Goal: Information Seeking & Learning: Find specific fact

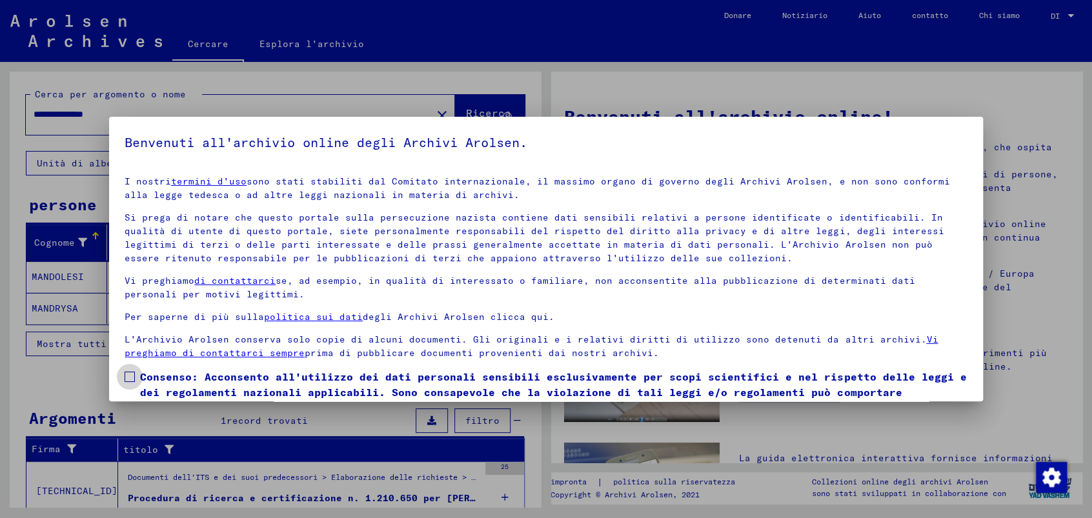
click at [130, 378] on span at bounding box center [130, 377] width 10 height 10
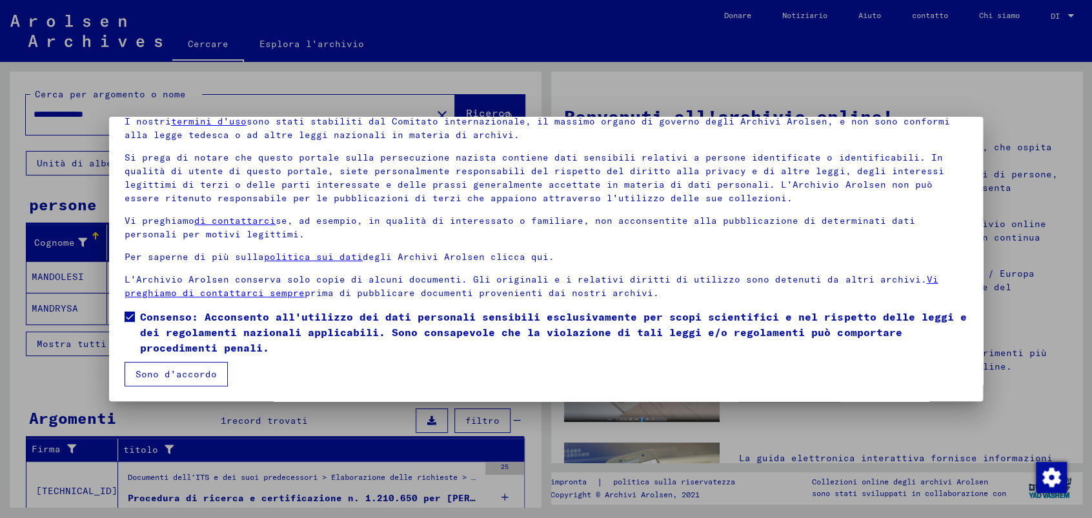
click at [170, 371] on font "Sono d'accordo" at bounding box center [176, 375] width 81 height 12
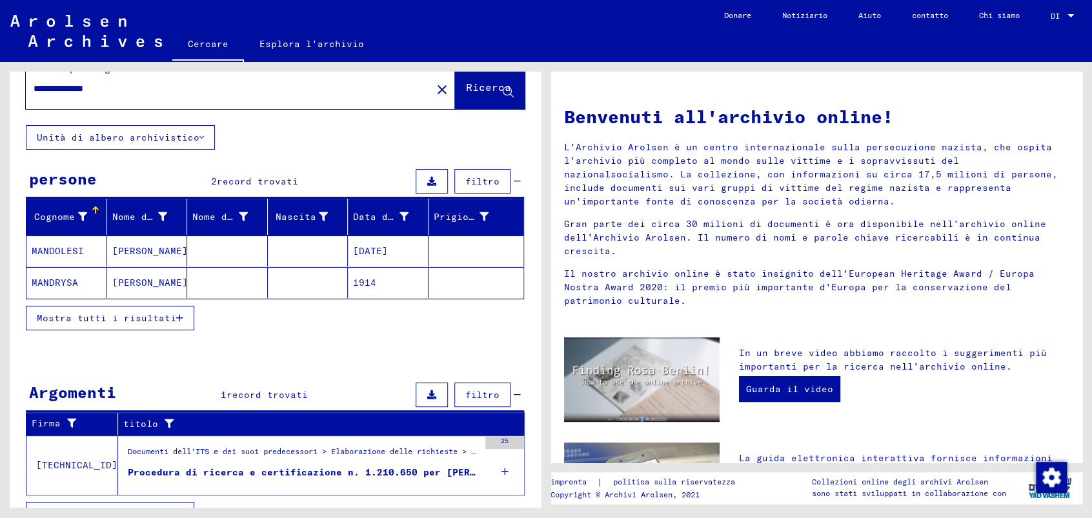
scroll to position [50, 0]
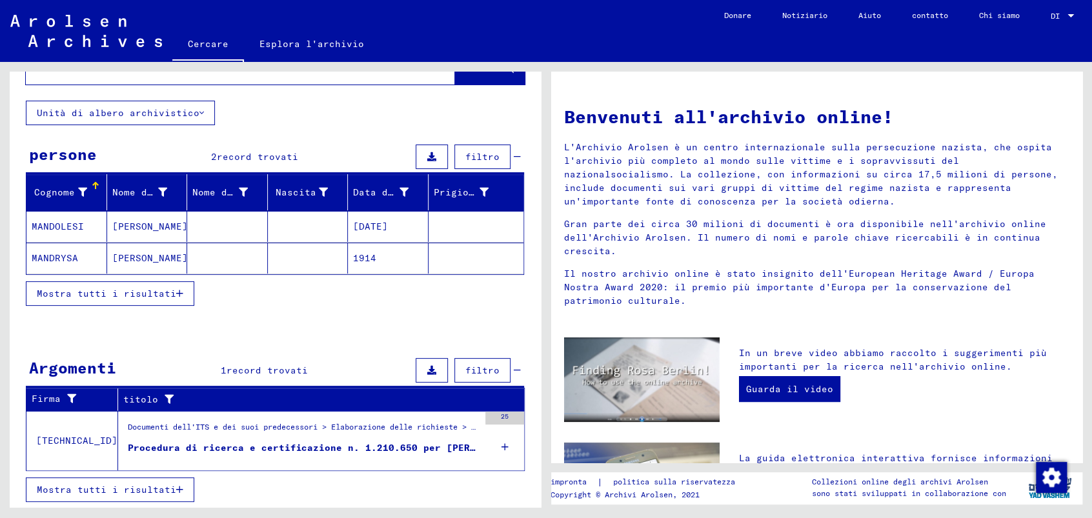
click at [421, 444] on font "Procedura di ricerca e certificazione n. 1.210.650 per [PERSON_NAME] nato il [D…" at bounding box center [369, 448] width 482 height 12
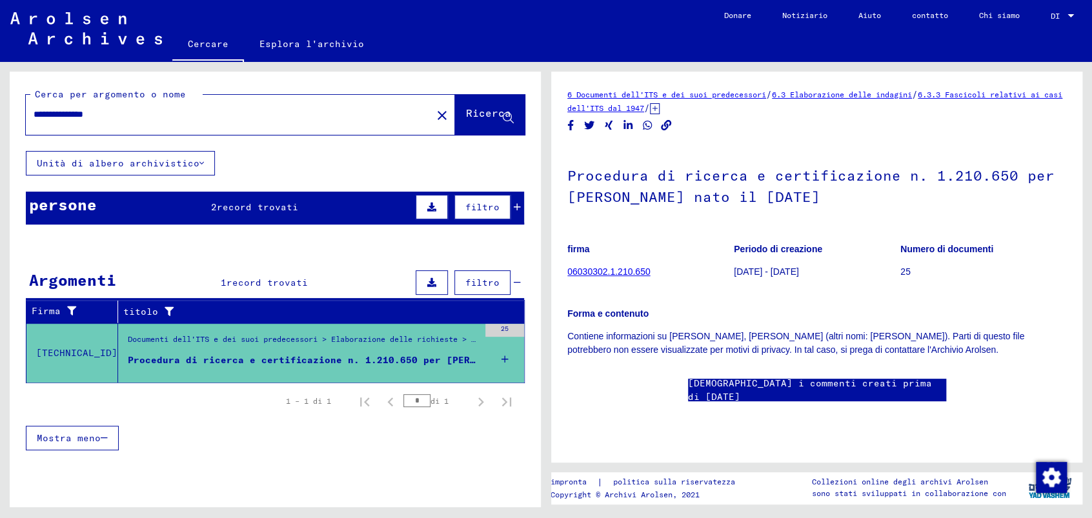
drag, startPoint x: 124, startPoint y: 110, endPoint x: -5, endPoint y: 122, distance: 129.6
click at [0, 122] on html "**********" at bounding box center [546, 259] width 1092 height 518
click at [475, 114] on font "Ricerca" at bounding box center [488, 113] width 45 height 13
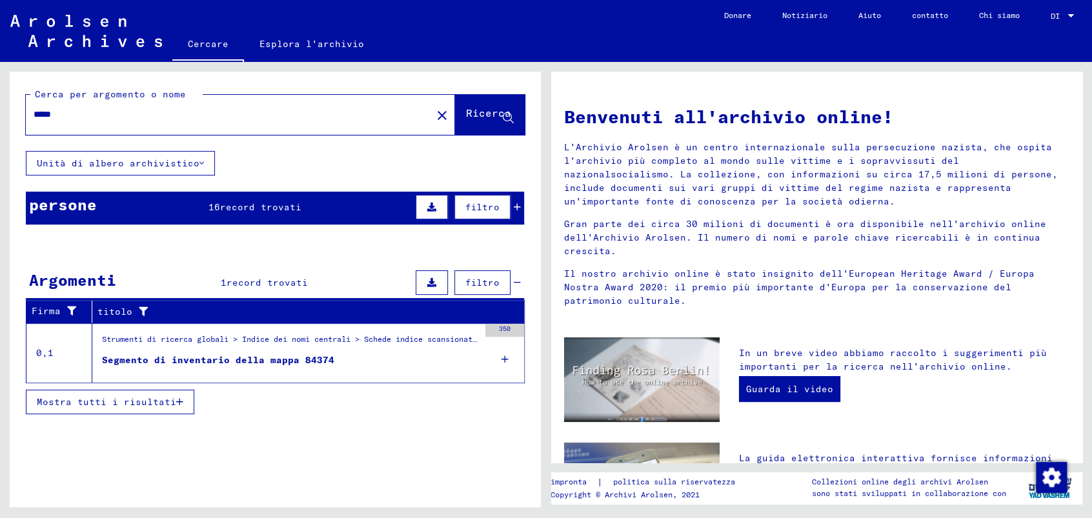
click at [516, 206] on icon at bounding box center [517, 207] width 7 height 9
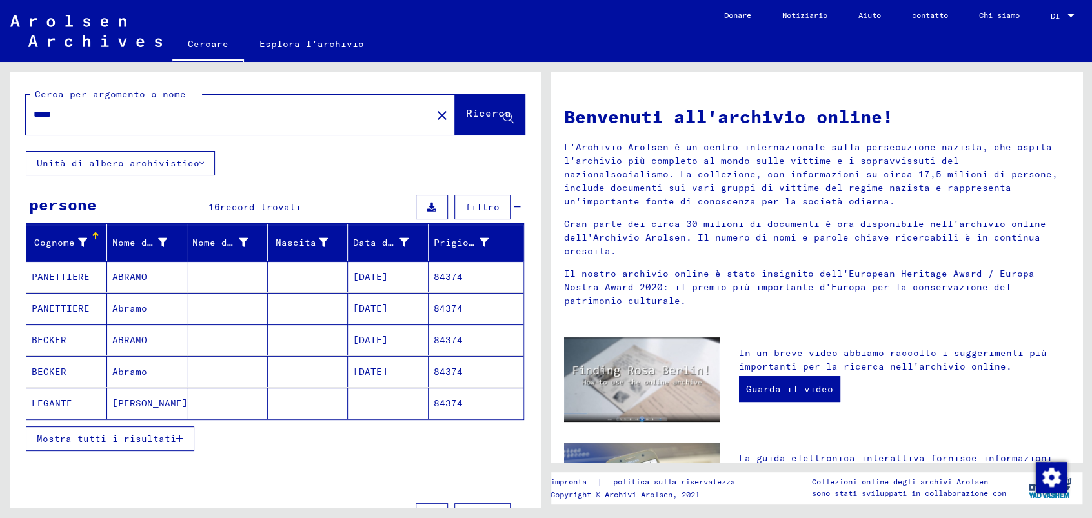
click at [136, 433] on font "Mostra tutti i risultati" at bounding box center [106, 439] width 139 height 12
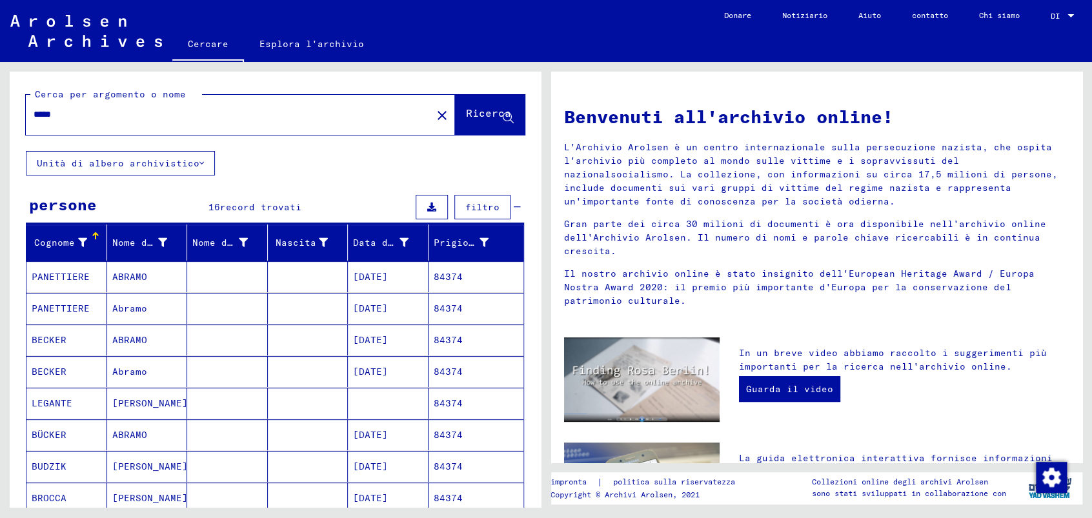
drag, startPoint x: 70, startPoint y: 117, endPoint x: -5, endPoint y: 107, distance: 75.5
click at [0, 107] on html "Cercare Esplora l'archivio Donare Notiziario Aiuto contatto Chi siamo Cercare E…" at bounding box center [546, 259] width 1092 height 518
click at [466, 110] on font "Ricerca" at bounding box center [488, 113] width 45 height 13
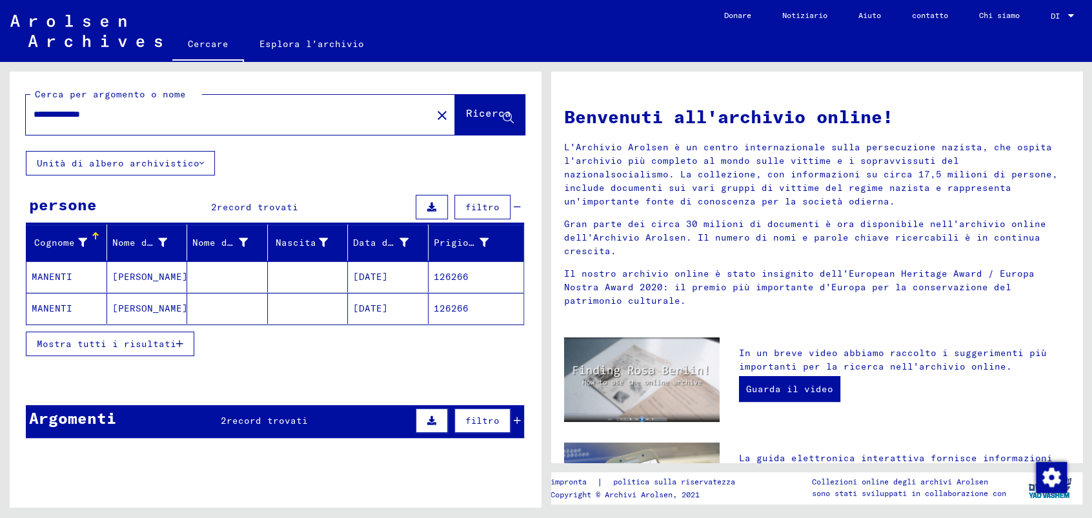
click at [47, 272] on font "MANENTI" at bounding box center [52, 277] width 41 height 12
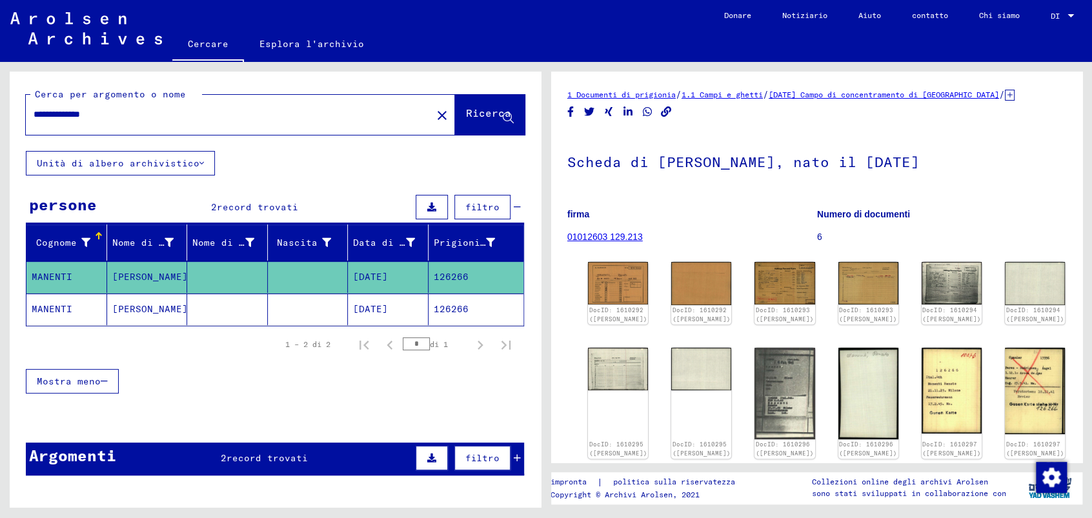
drag, startPoint x: 118, startPoint y: 117, endPoint x: 43, endPoint y: 114, distance: 74.9
click at [43, 114] on input "**********" at bounding box center [229, 115] width 391 height 14
click at [466, 112] on font "Ricerca" at bounding box center [488, 113] width 45 height 13
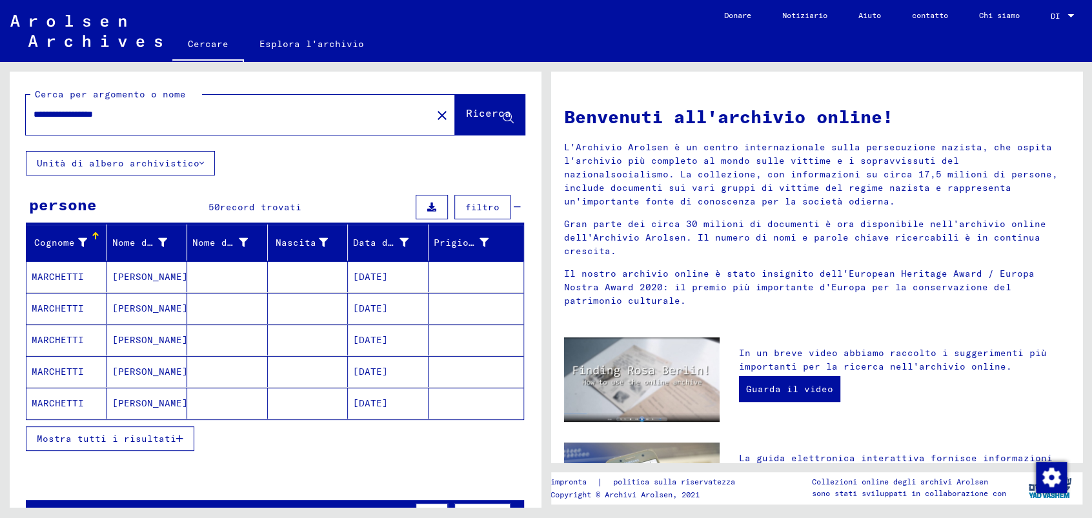
click at [141, 429] on button "Mostra tutti i risultati" at bounding box center [110, 439] width 168 height 25
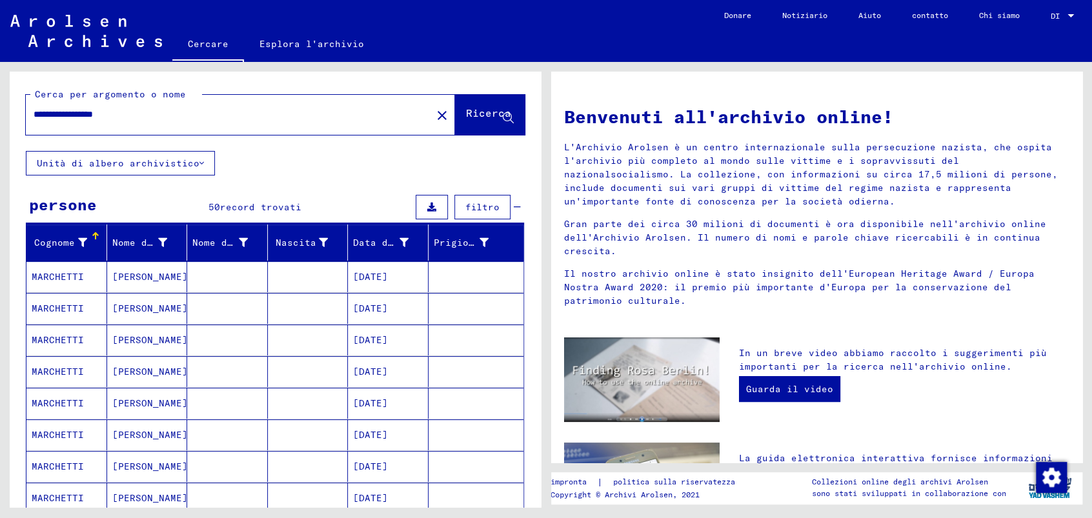
drag, startPoint x: 144, startPoint y: 112, endPoint x: 5, endPoint y: 114, distance: 138.8
click at [5, 114] on div "**********" at bounding box center [273, 284] width 546 height 445
type input "**********"
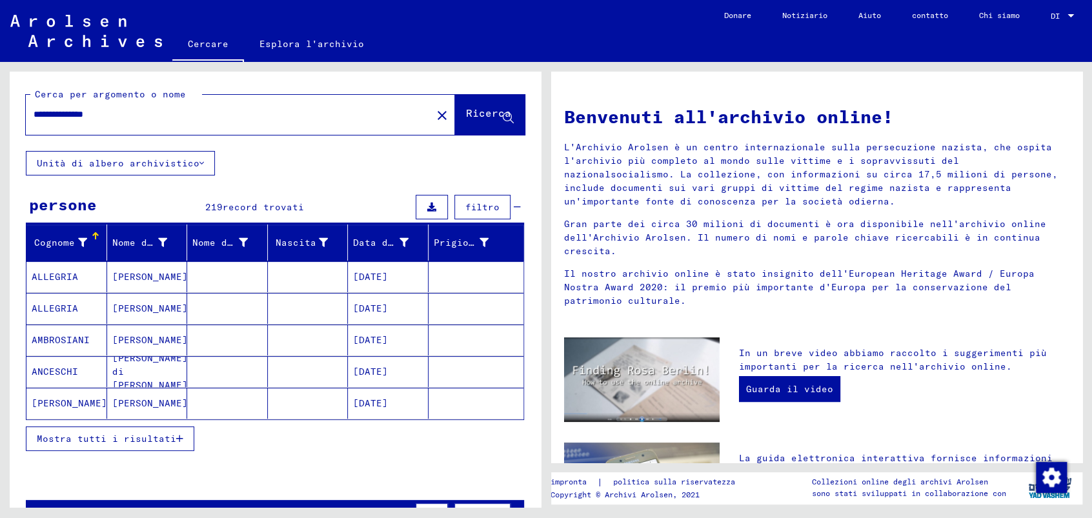
click at [139, 437] on font "Mostra tutti i risultati" at bounding box center [106, 439] width 139 height 12
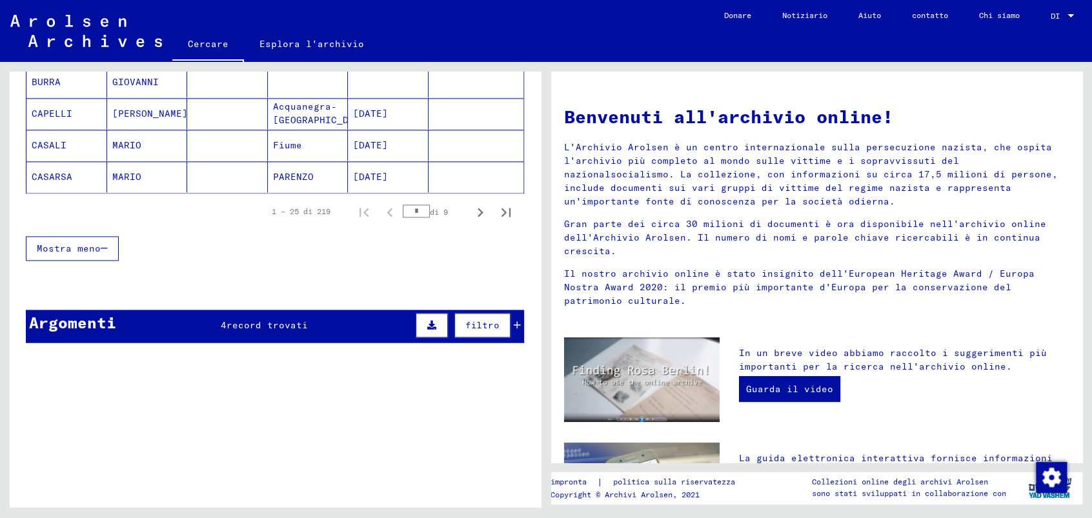
scroll to position [860, 0]
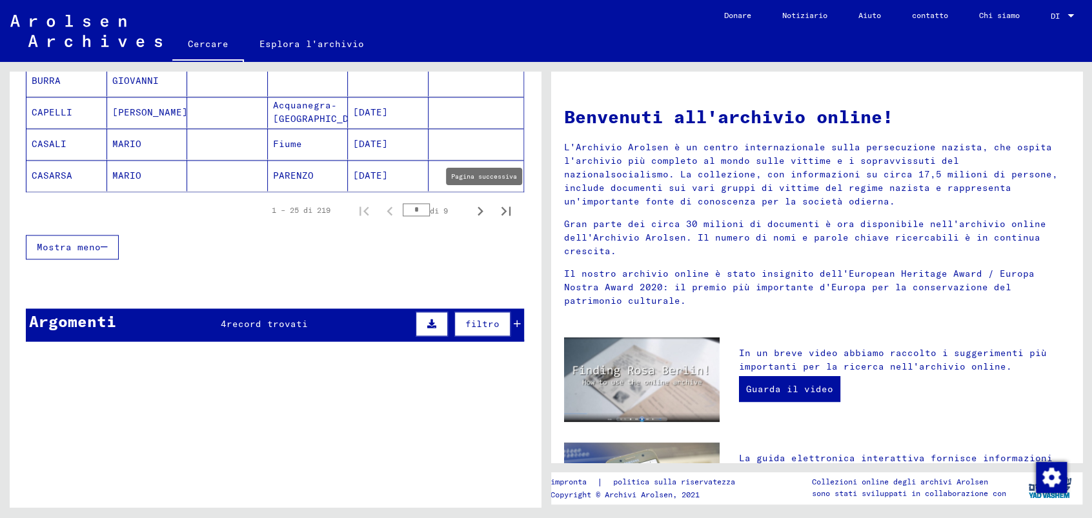
click at [478, 207] on icon "Pagina successiva" at bounding box center [481, 211] width 6 height 9
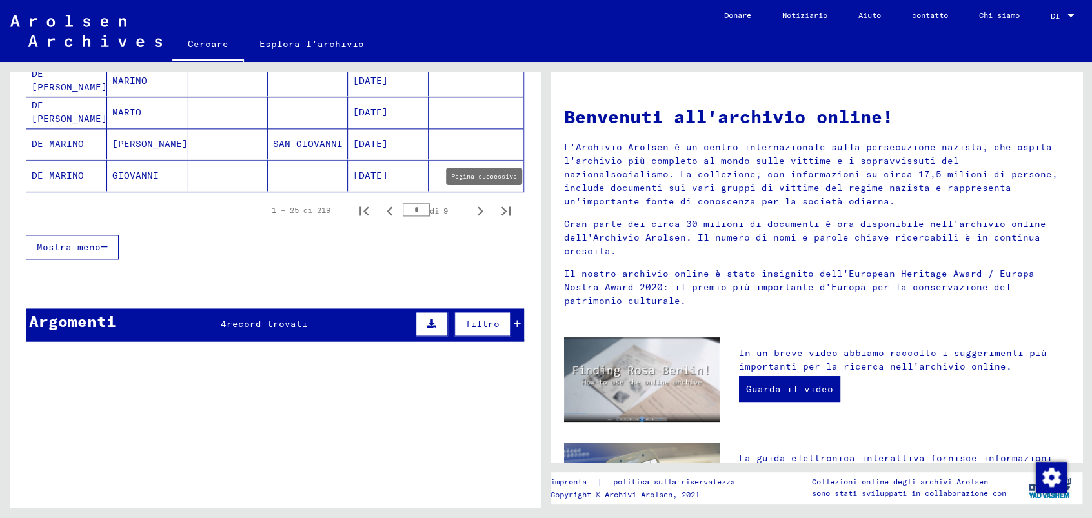
click at [478, 208] on icon "Pagina successiva" at bounding box center [481, 211] width 6 height 9
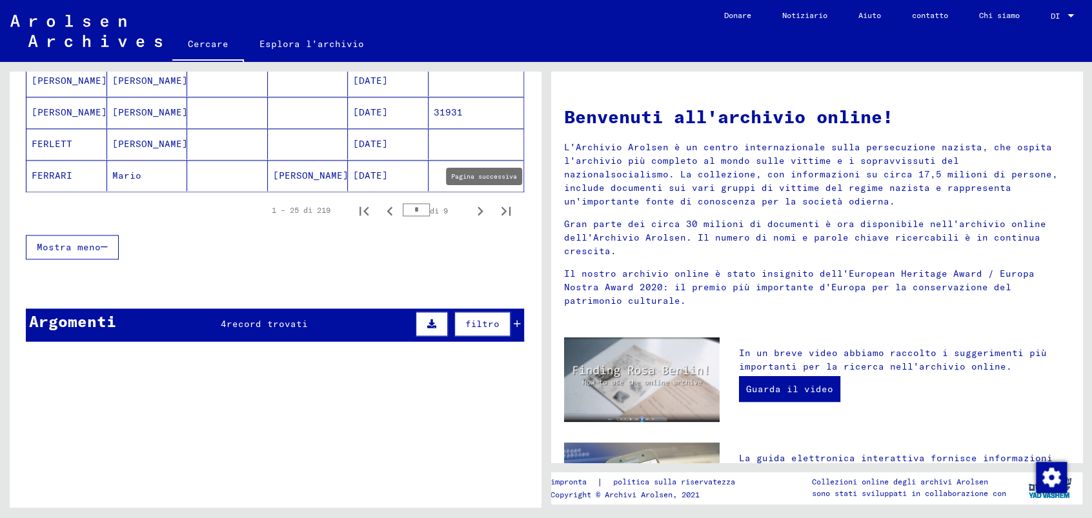
click at [471, 202] on icon "Pagina successiva" at bounding box center [480, 211] width 18 height 18
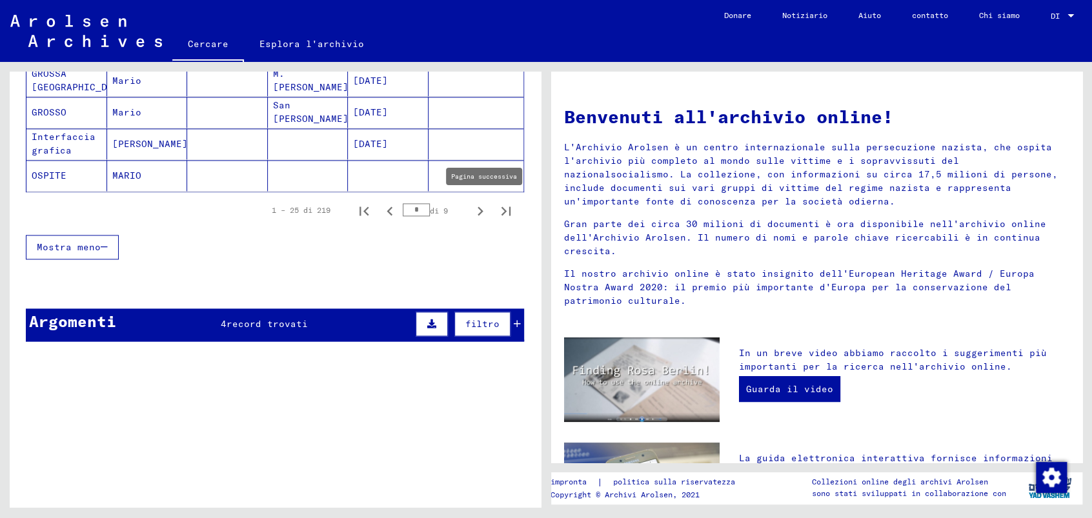
click at [471, 208] on icon "Pagina successiva" at bounding box center [480, 211] width 18 height 18
type input "*"
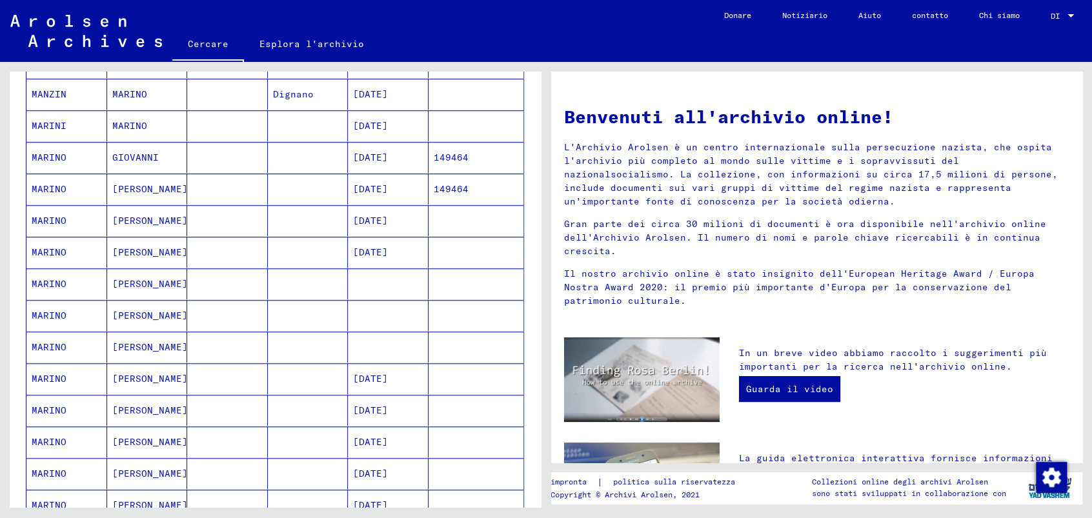
scroll to position [430, 0]
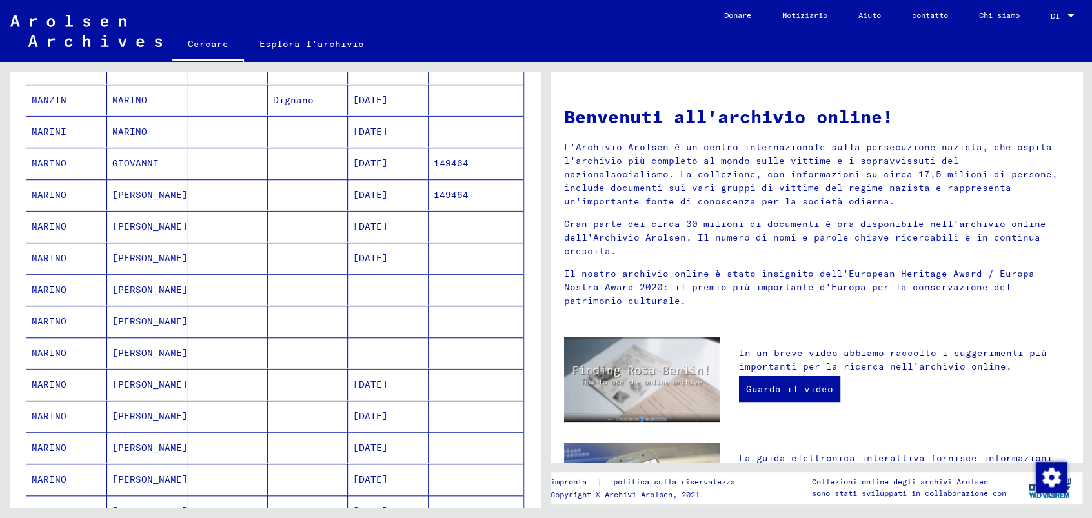
click at [380, 157] on font "[DATE]" at bounding box center [370, 163] width 35 height 12
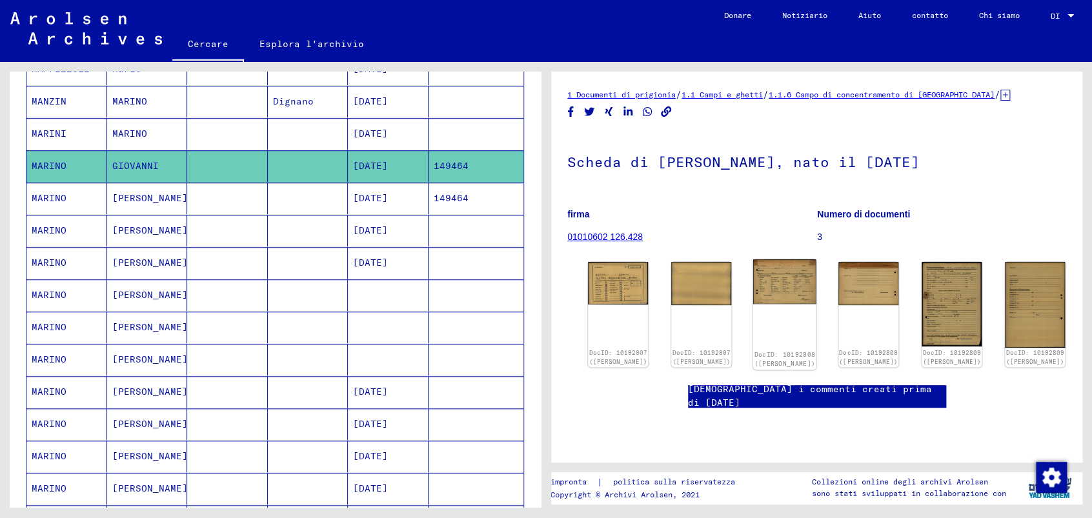
click at [753, 272] on img at bounding box center [784, 281] width 63 height 45
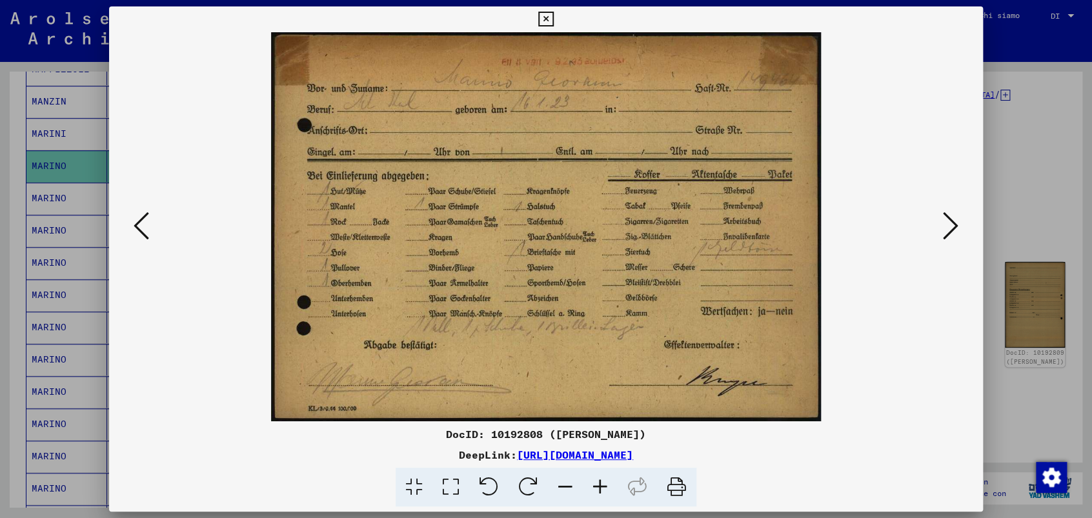
click at [947, 220] on icon at bounding box center [950, 225] width 15 height 31
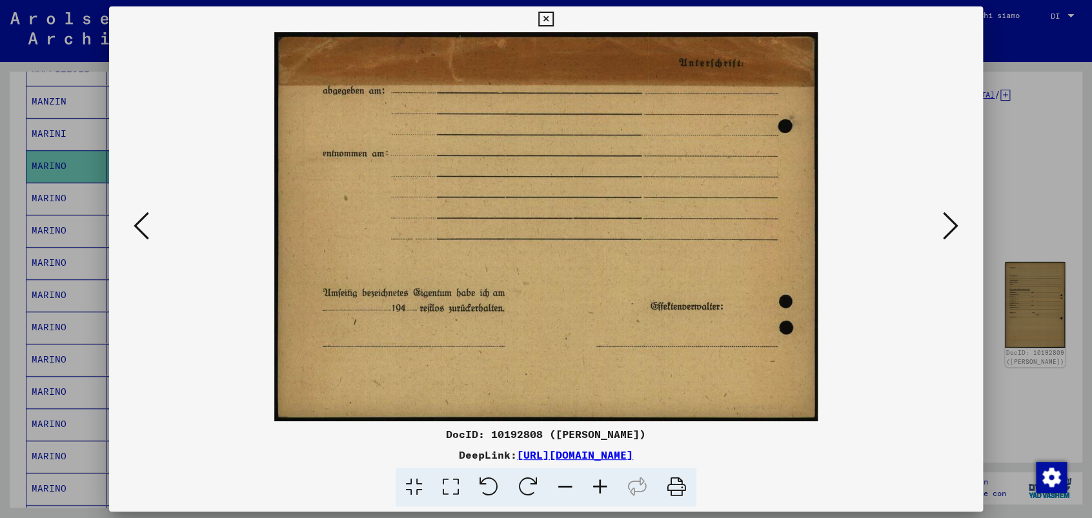
click at [947, 220] on icon at bounding box center [950, 225] width 15 height 31
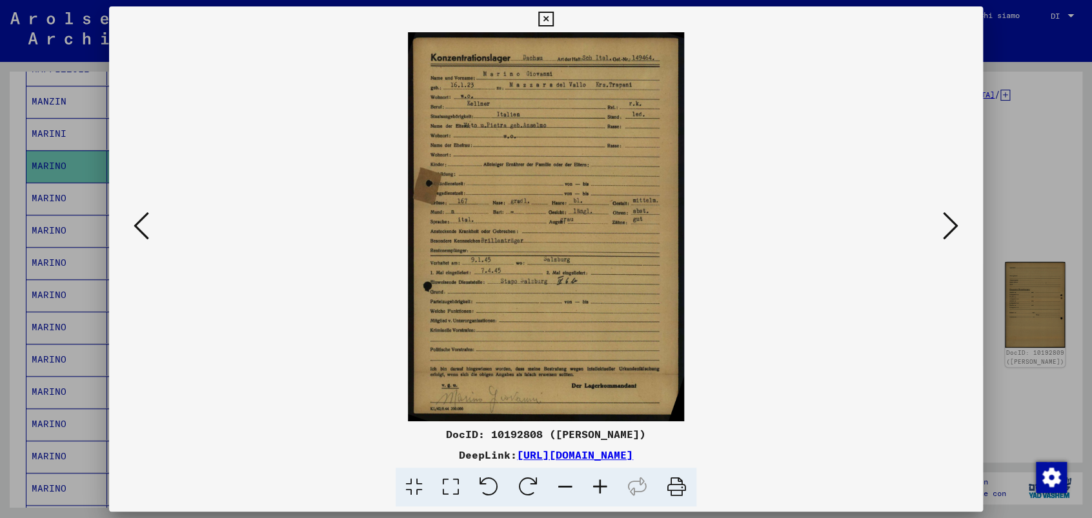
click at [506, 192] on img at bounding box center [546, 226] width 786 height 389
click at [599, 486] on icon at bounding box center [600, 487] width 35 height 39
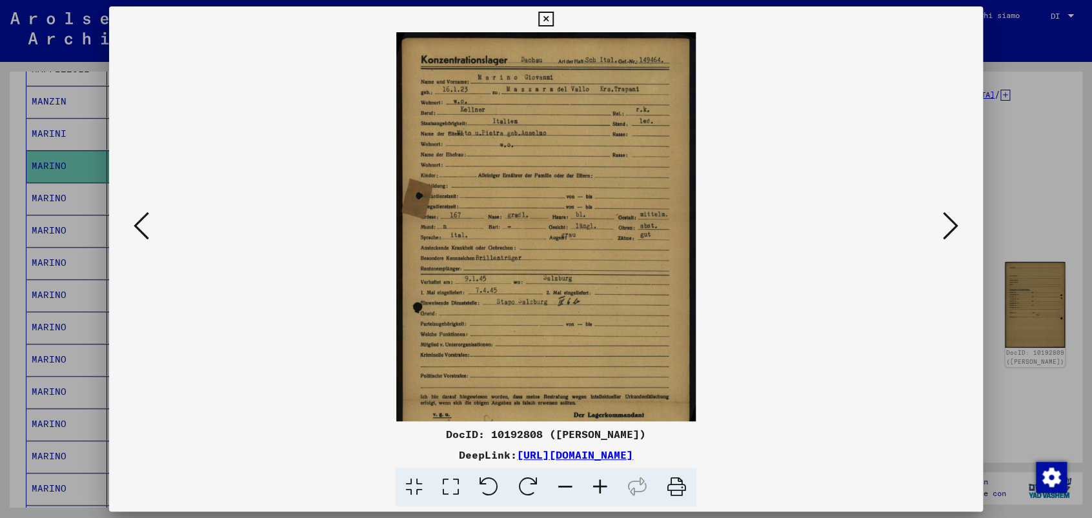
click at [599, 486] on icon at bounding box center [600, 487] width 35 height 39
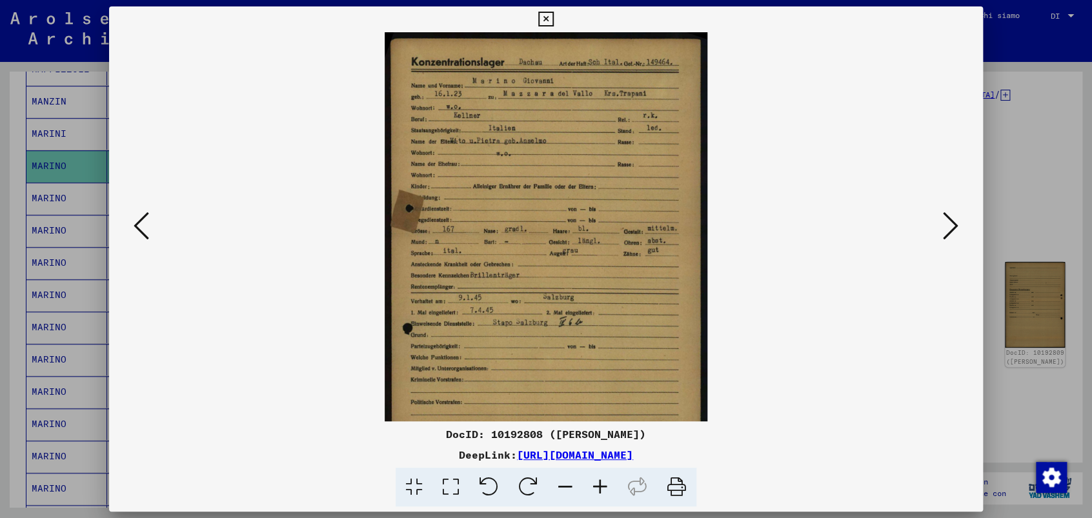
click at [599, 486] on icon at bounding box center [600, 487] width 35 height 39
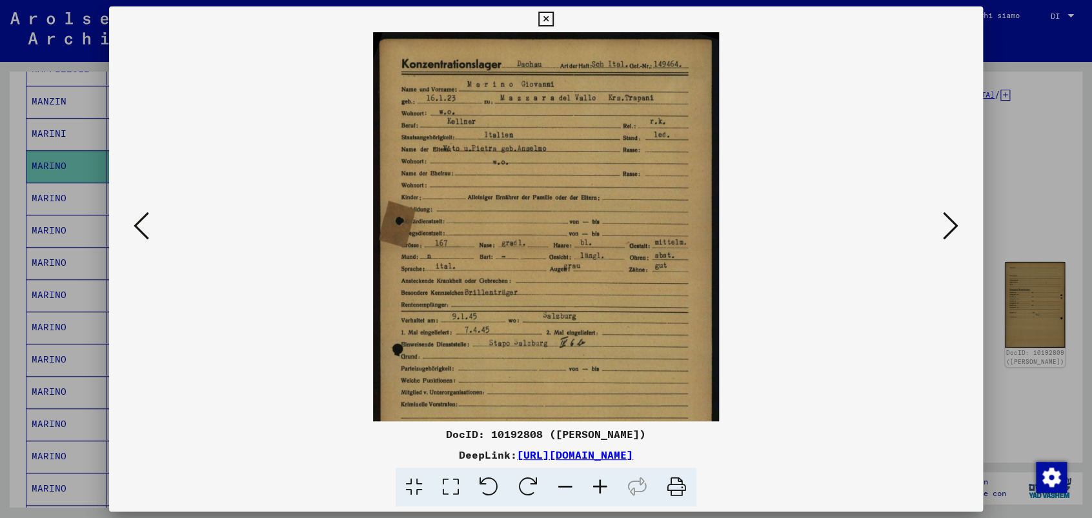
click at [599, 486] on icon at bounding box center [600, 487] width 35 height 39
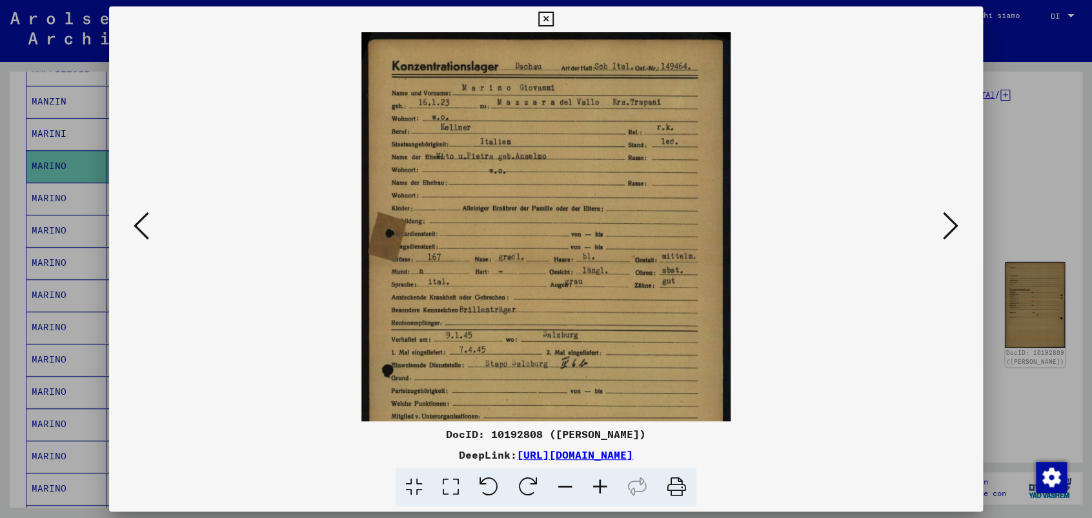
click at [599, 486] on icon at bounding box center [600, 487] width 35 height 39
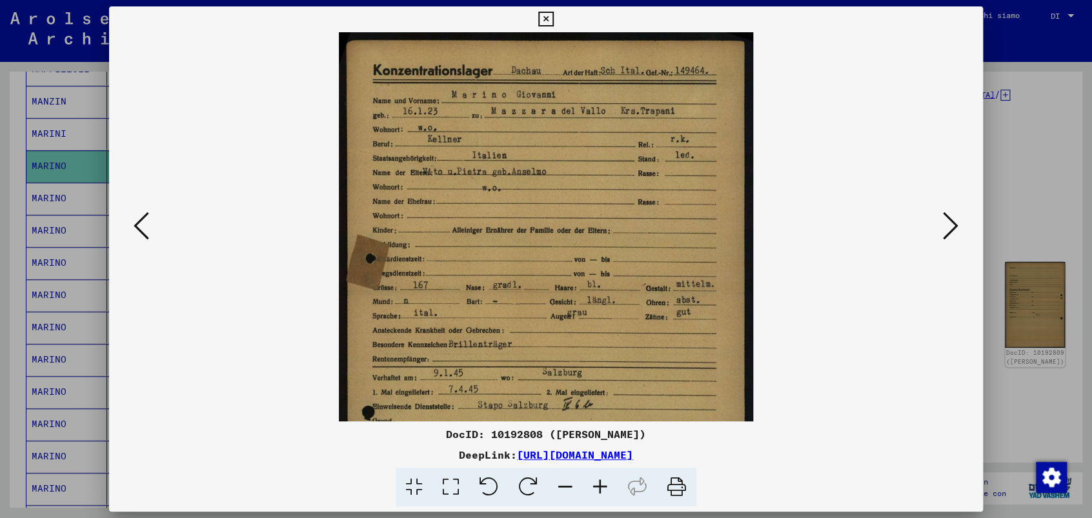
click at [599, 486] on icon at bounding box center [600, 487] width 35 height 39
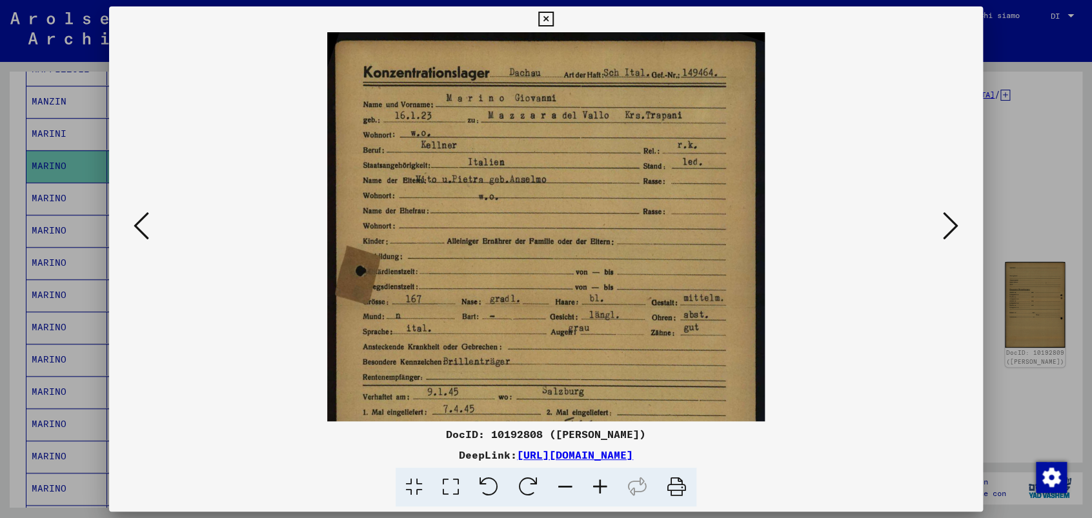
click at [599, 486] on icon at bounding box center [600, 487] width 35 height 39
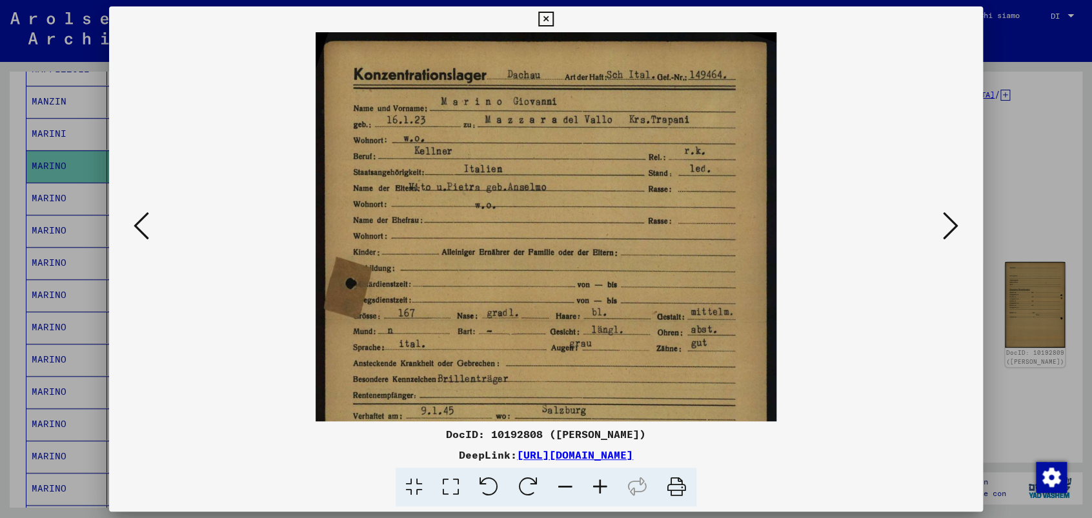
click at [599, 486] on icon at bounding box center [600, 487] width 35 height 39
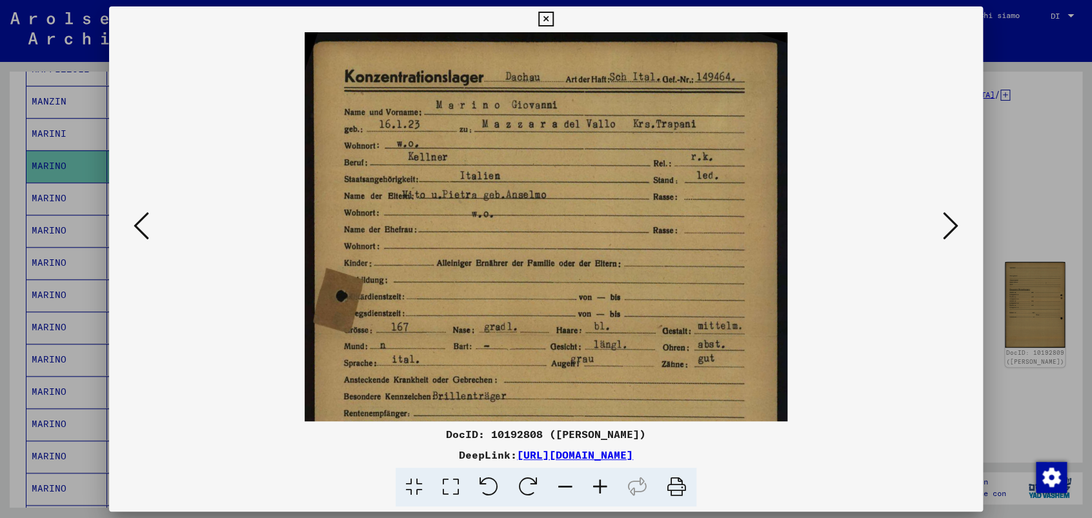
click at [599, 486] on icon at bounding box center [600, 487] width 35 height 39
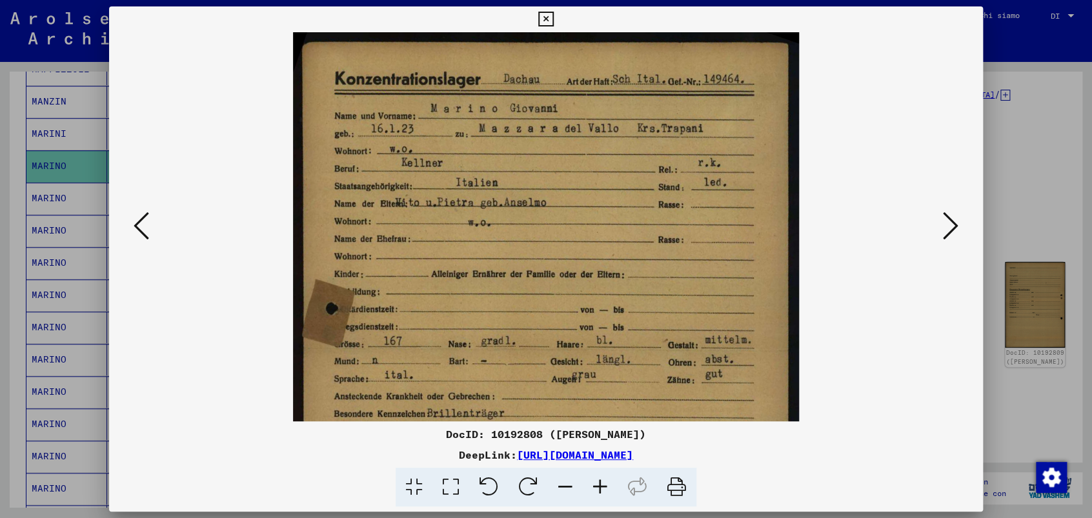
click at [599, 486] on icon at bounding box center [600, 487] width 35 height 39
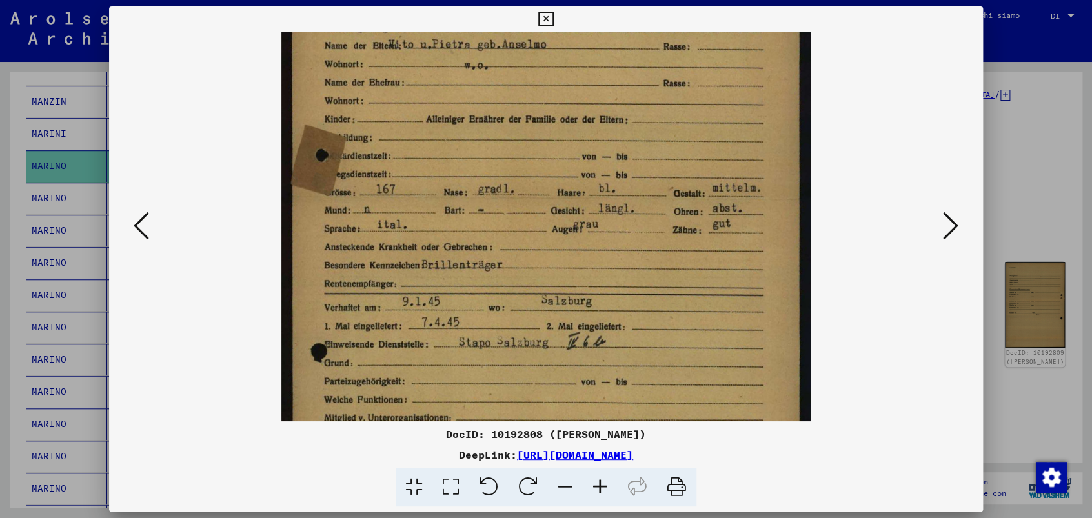
scroll to position [185, 0]
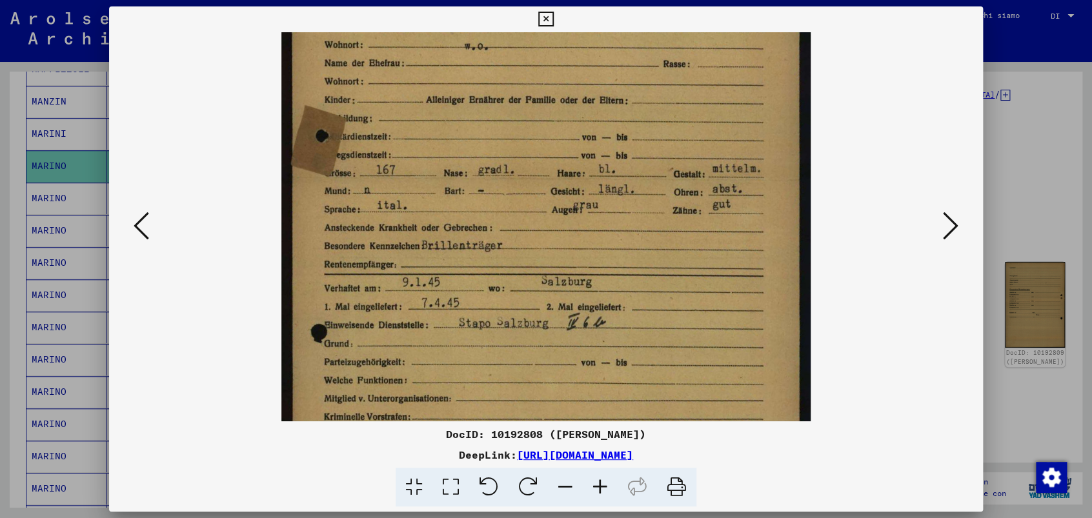
drag, startPoint x: 703, startPoint y: 327, endPoint x: 685, endPoint y: 144, distance: 184.1
click at [685, 144] on img at bounding box center [545, 219] width 529 height 744
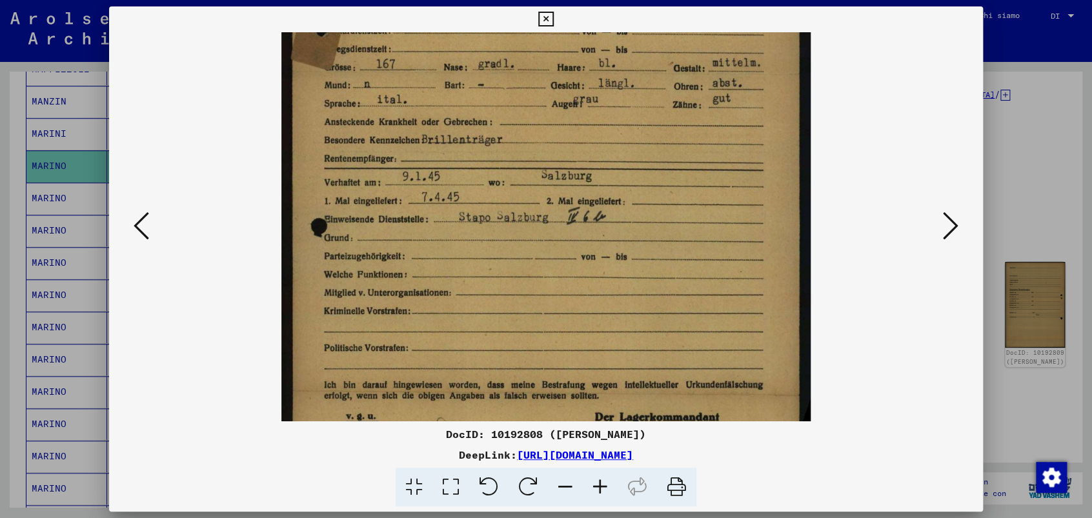
scroll to position [327, 0]
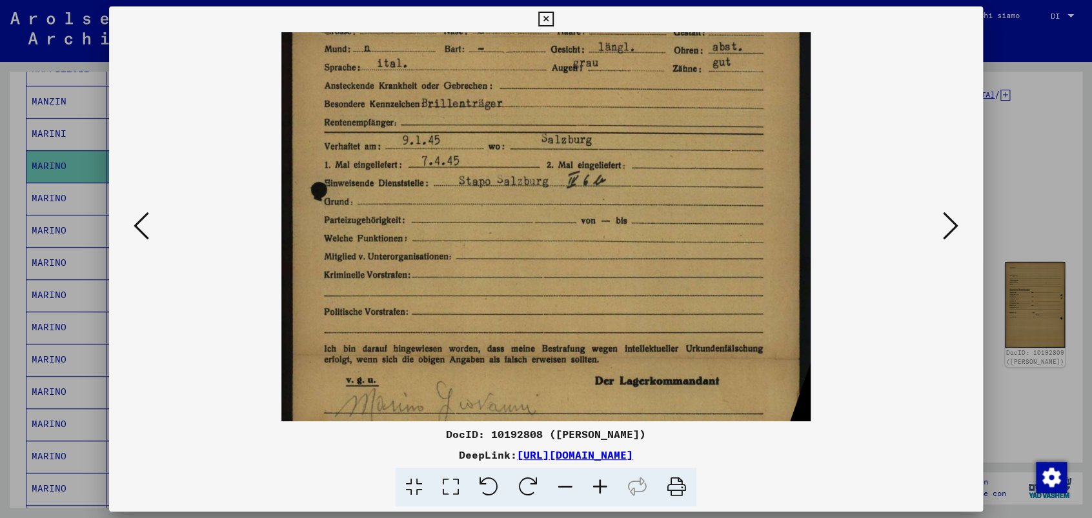
drag, startPoint x: 661, startPoint y: 335, endPoint x: 624, endPoint y: 197, distance: 143.1
click at [624, 197] on img at bounding box center [545, 77] width 529 height 744
click at [953, 222] on icon at bounding box center [950, 225] width 15 height 31
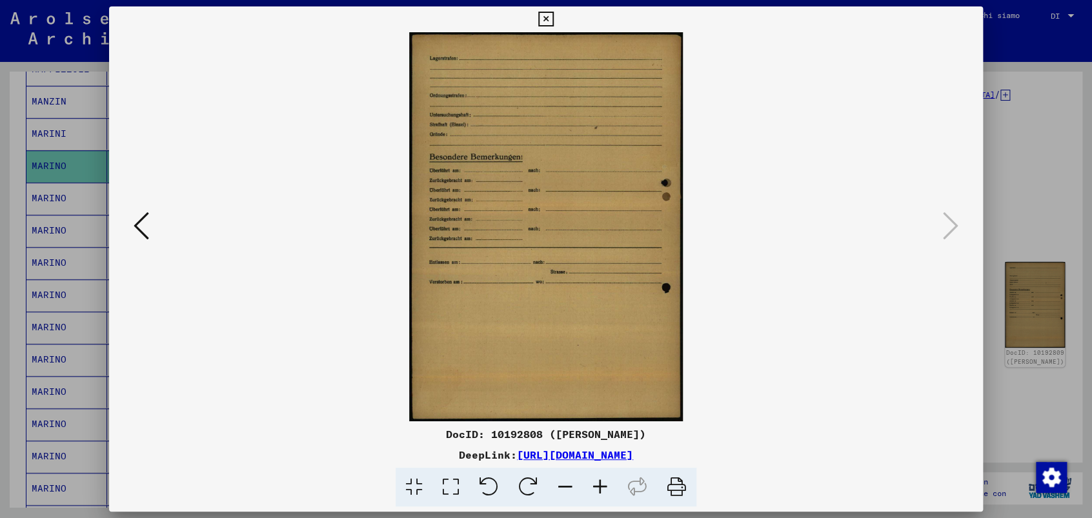
scroll to position [0, 0]
click at [543, 12] on icon at bounding box center [545, 19] width 15 height 15
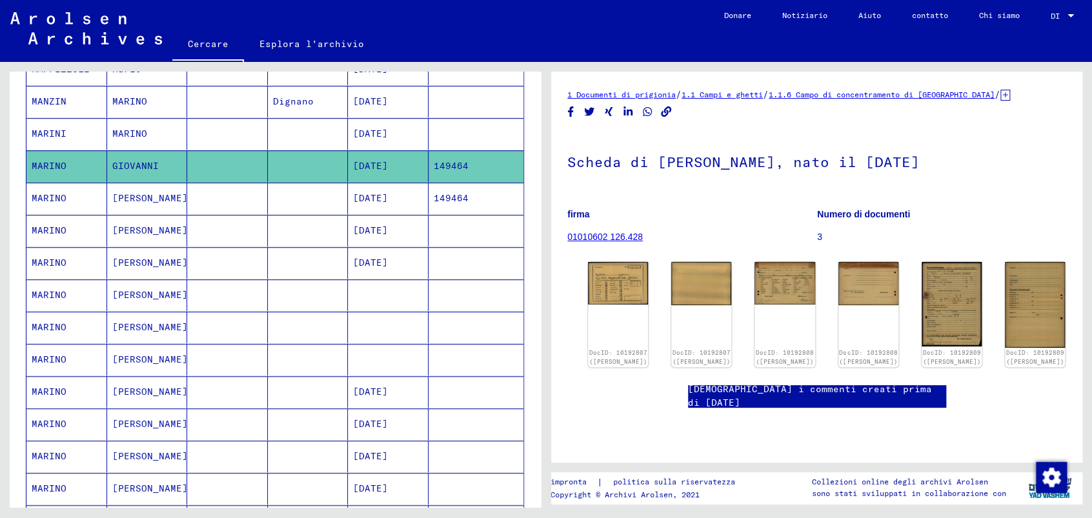
click at [438, 192] on font "149464" at bounding box center [451, 198] width 35 height 12
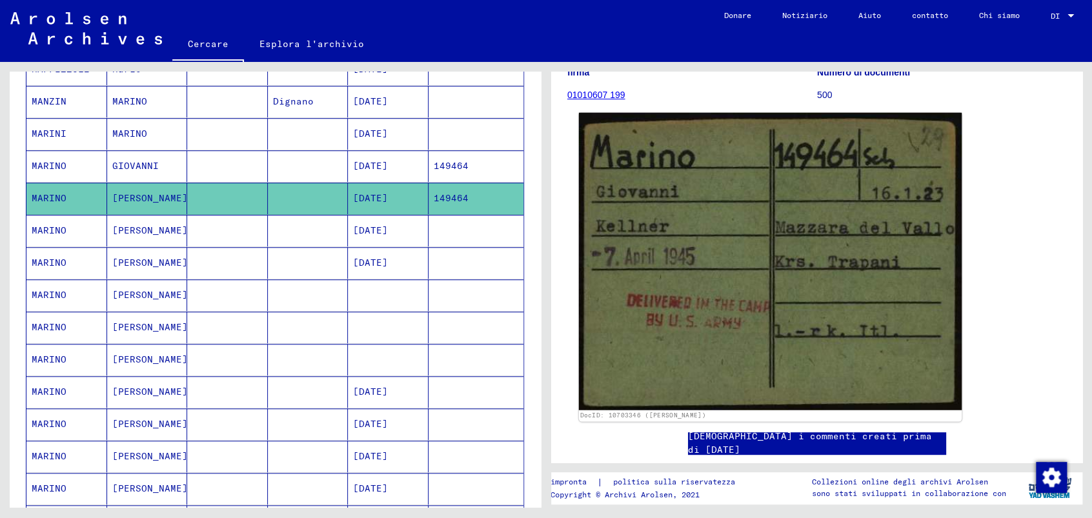
scroll to position [143, 0]
